Goal: Navigation & Orientation: Find specific page/section

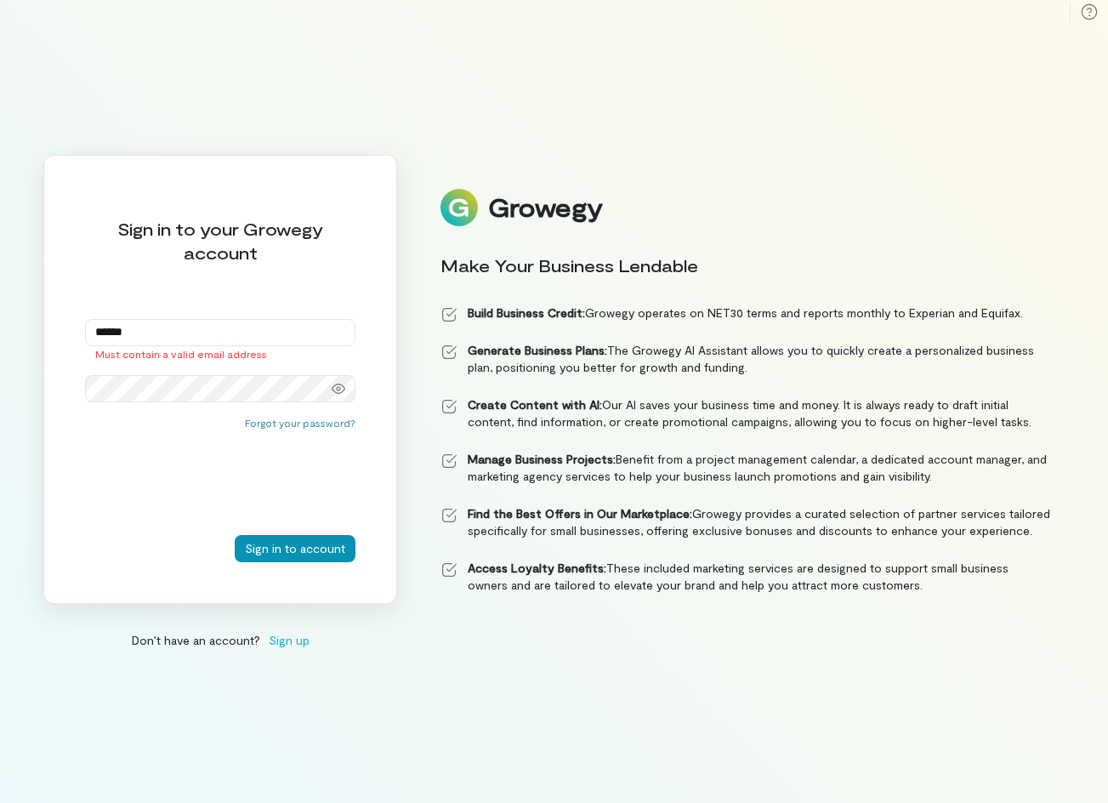
click at [325, 554] on button "Sign in to account" at bounding box center [295, 548] width 121 height 27
type input "*"
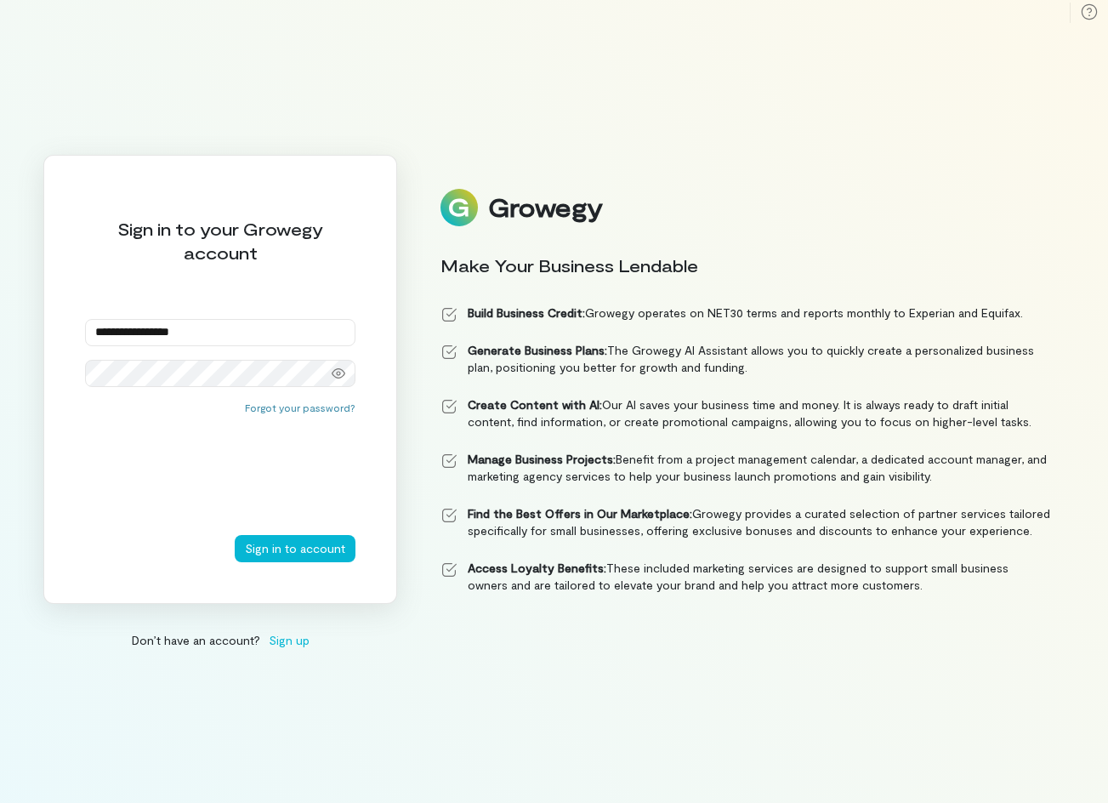
type input "**********"
click at [297, 548] on button "Sign in to account" at bounding box center [295, 548] width 121 height 27
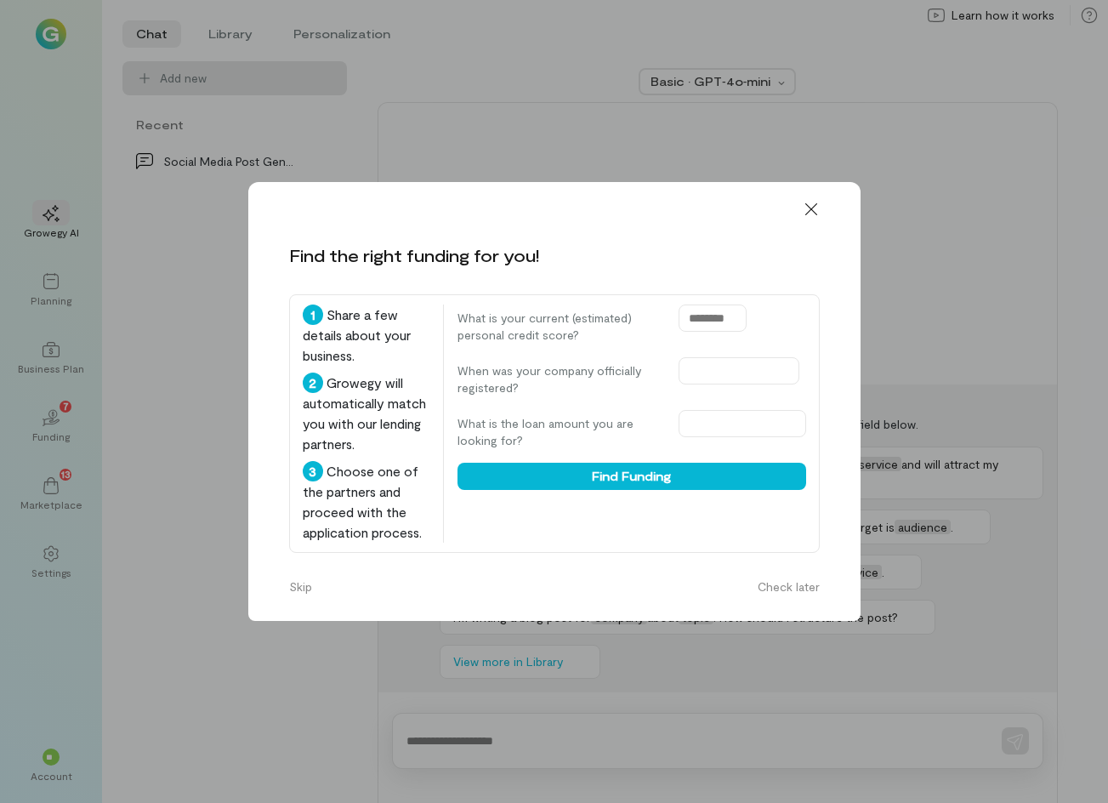
click at [306, 601] on button "Skip" at bounding box center [300, 586] width 43 height 27
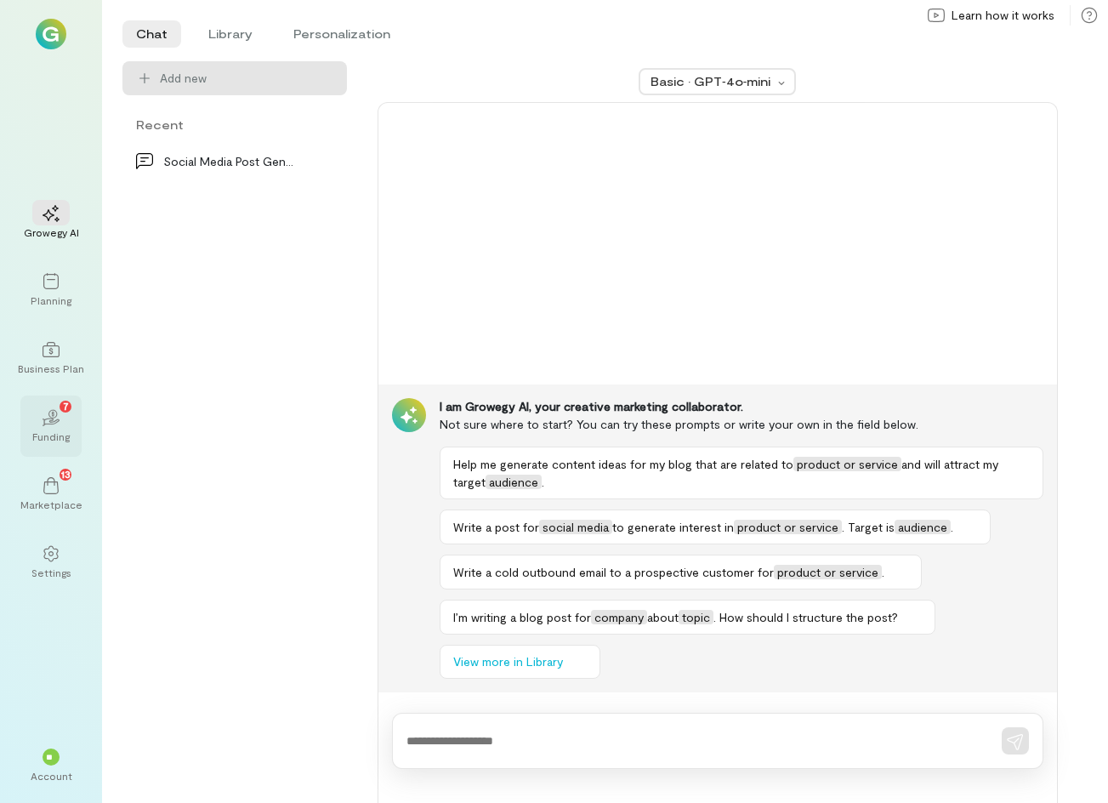
click at [60, 422] on div "02 7" at bounding box center [50, 417] width 37 height 26
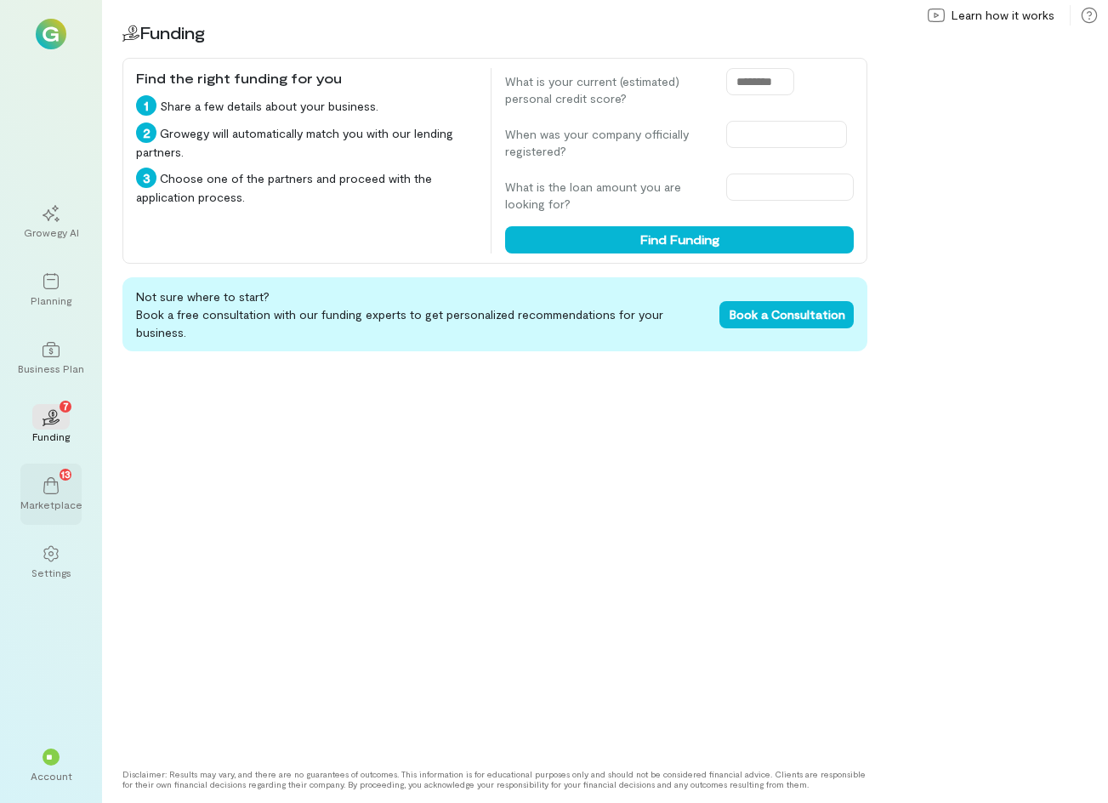
click at [62, 493] on div "13" at bounding box center [50, 485] width 37 height 26
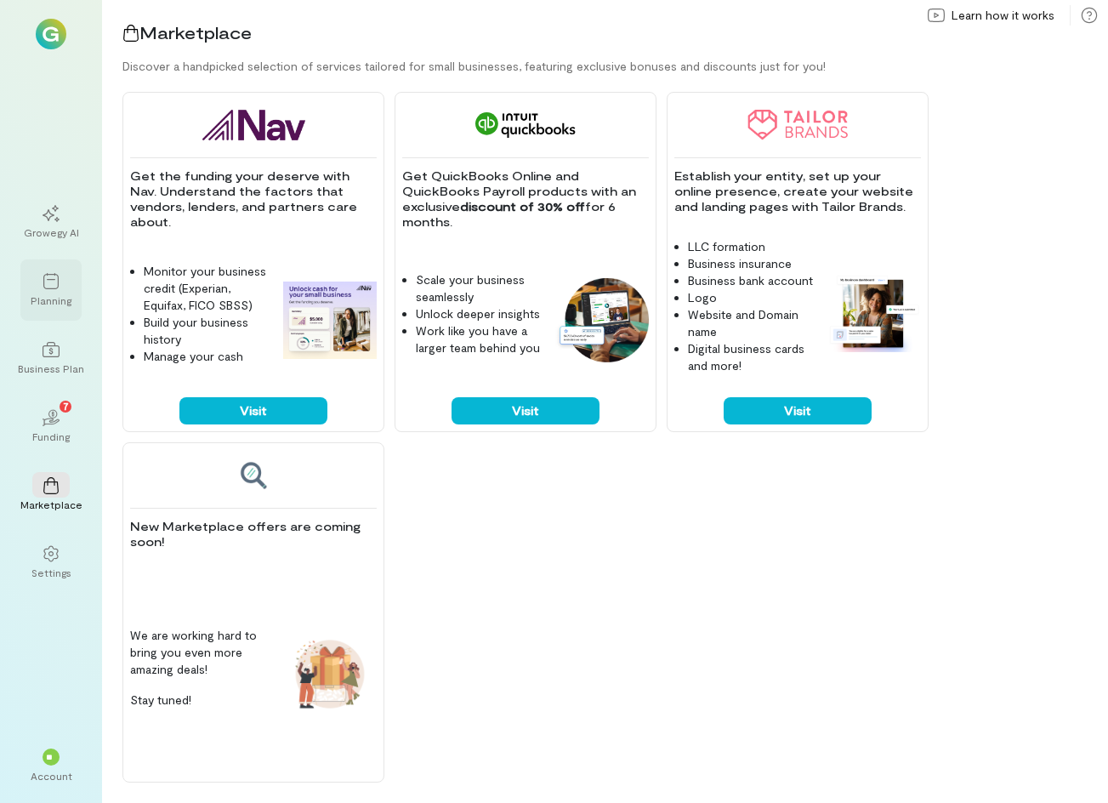
click at [54, 292] on div at bounding box center [50, 281] width 37 height 26
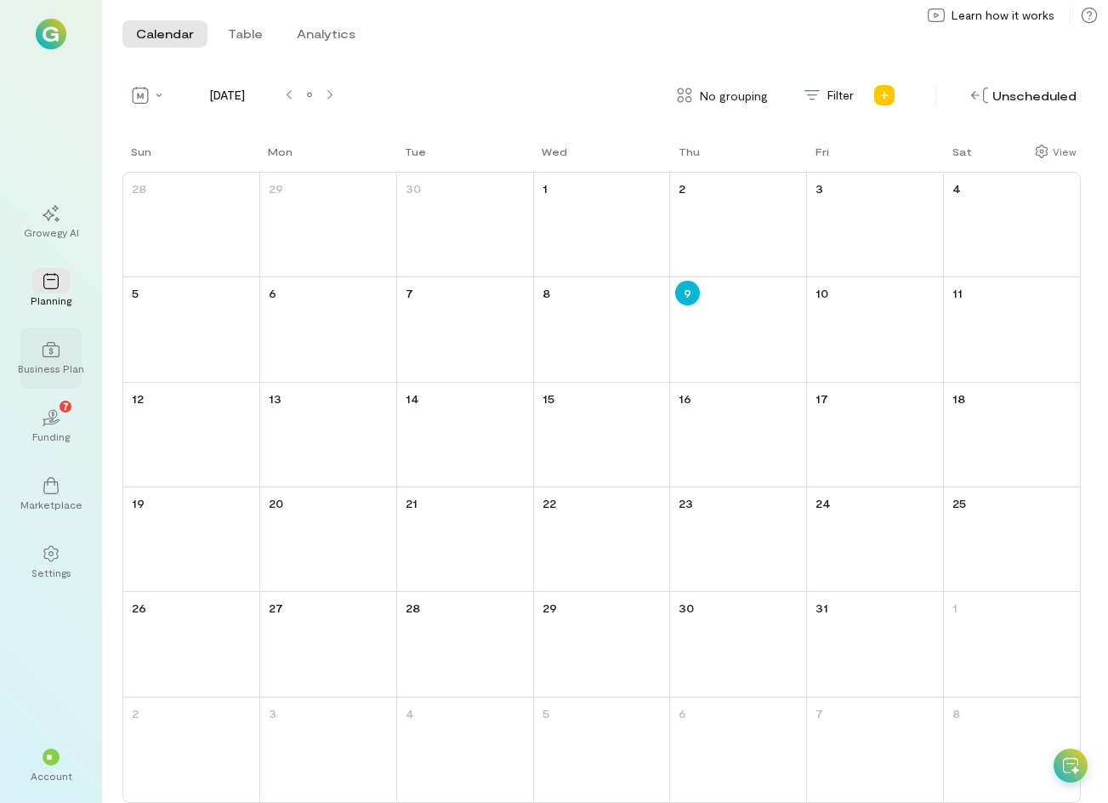
click at [55, 343] on icon at bounding box center [51, 349] width 17 height 17
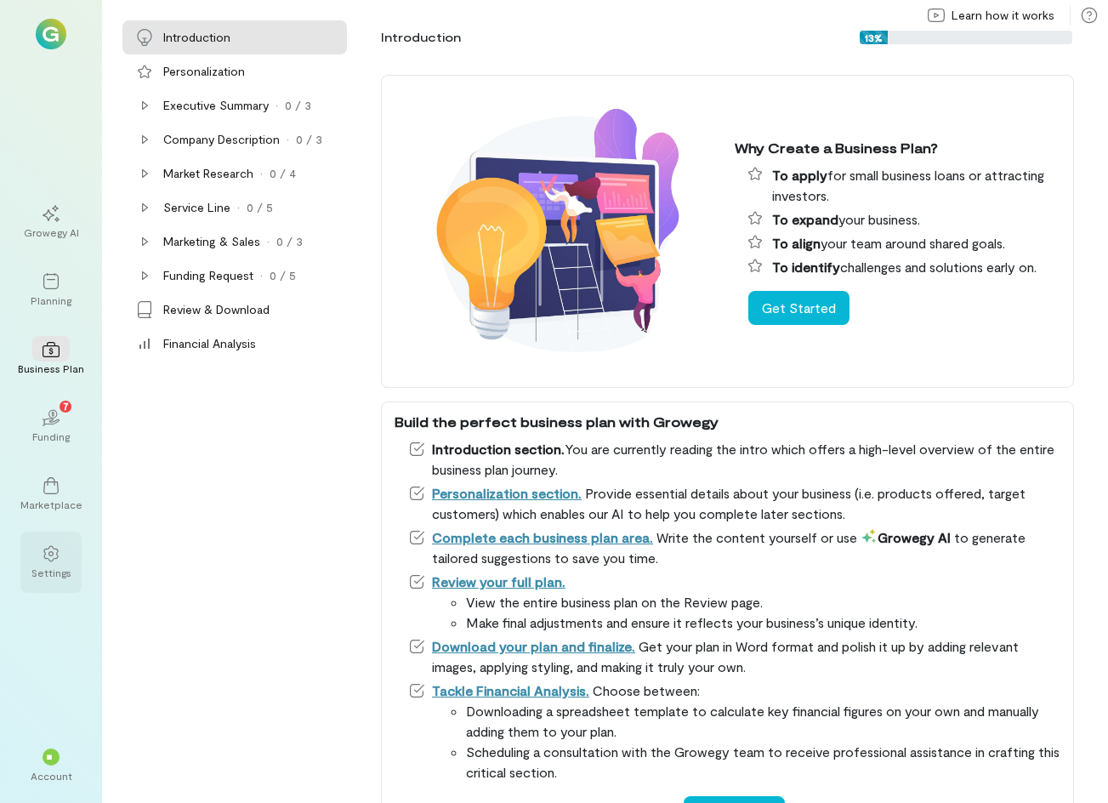
click at [51, 572] on div "Settings" at bounding box center [51, 573] width 40 height 14
